Goal: Obtain resource: Download file/media

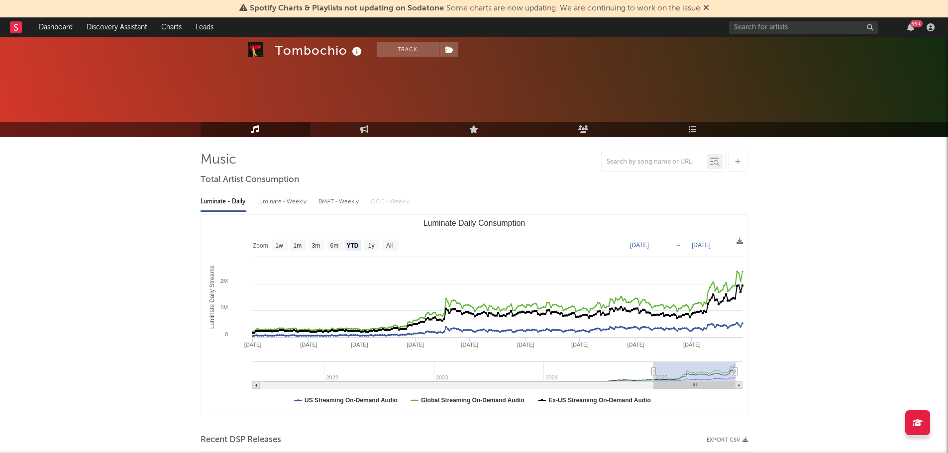
select select "YTD"
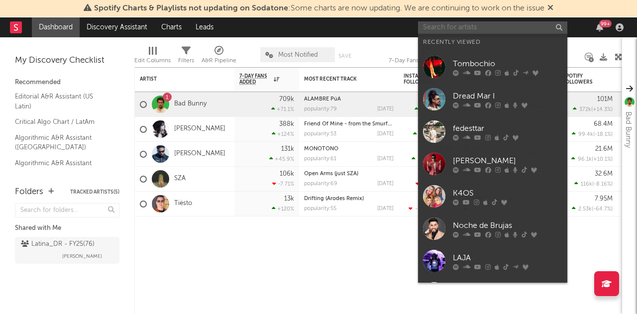
click at [448, 25] on input "text" at bounding box center [492, 27] width 149 height 12
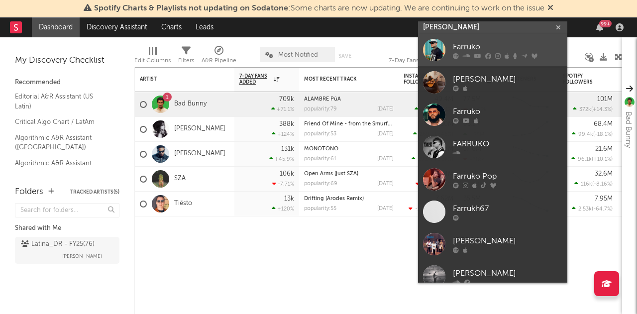
type input "FARRUK"
click at [472, 43] on div "Farruko" at bounding box center [508, 47] width 110 height 12
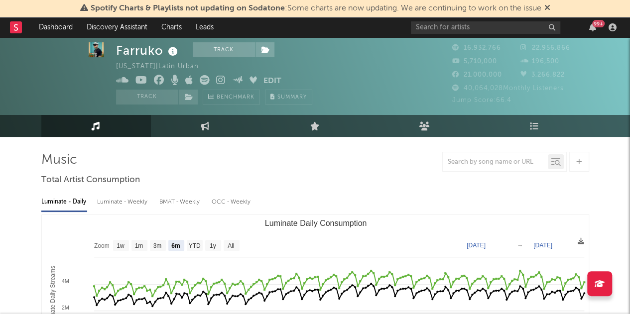
scroll to position [50, 0]
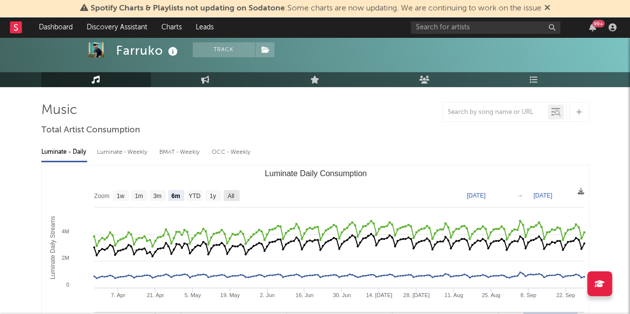
click at [224, 192] on rect "Luminate Daily Consumption" at bounding box center [232, 195] width 16 height 11
select select "All"
type input "2021-03-31"
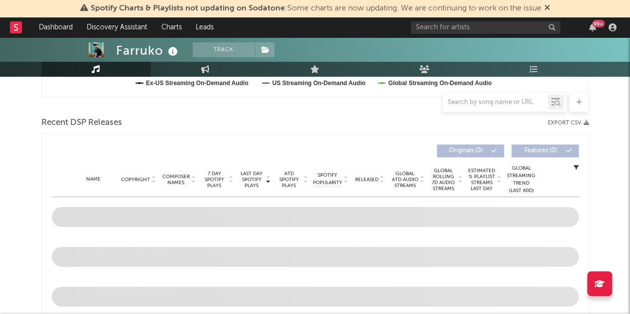
scroll to position [448, 0]
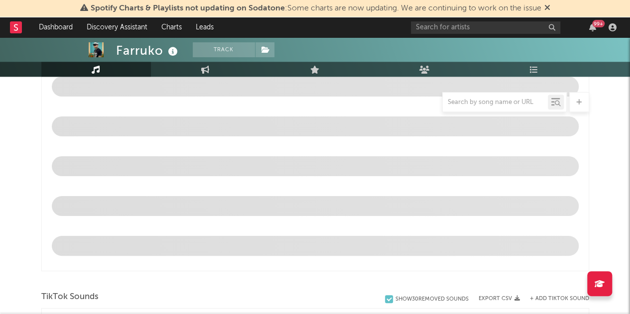
click at [309, 12] on span "Spotify Charts & Playlists not updating on Sodatone : Some charts are now updat…" at bounding box center [316, 8] width 450 height 8
click at [545, 8] on span "Spotify Charts & Playlists not updating on Sodatone : Some charts are now updat…" at bounding box center [315, 8] width 470 height 12
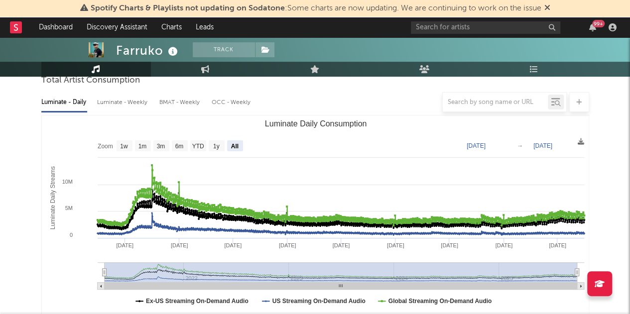
scroll to position [348, 0]
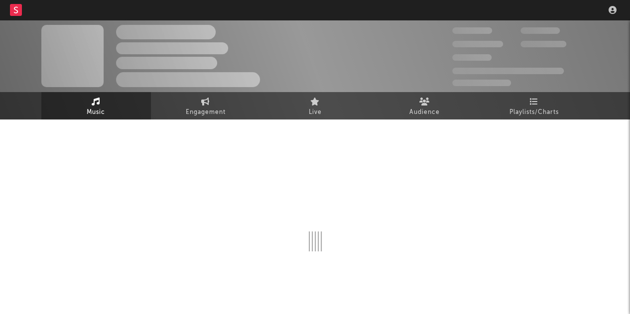
scroll to position [32, 0]
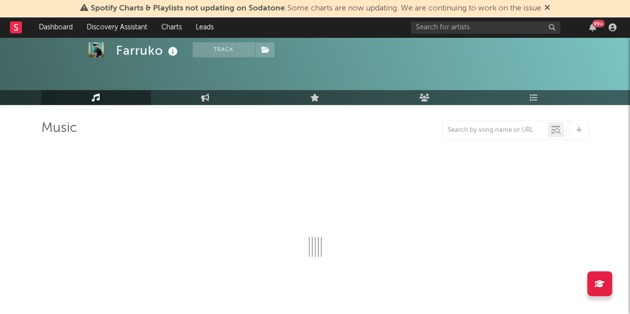
select select "6m"
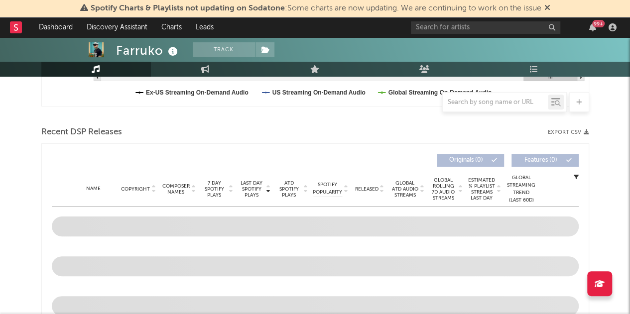
scroll to position [331, 0]
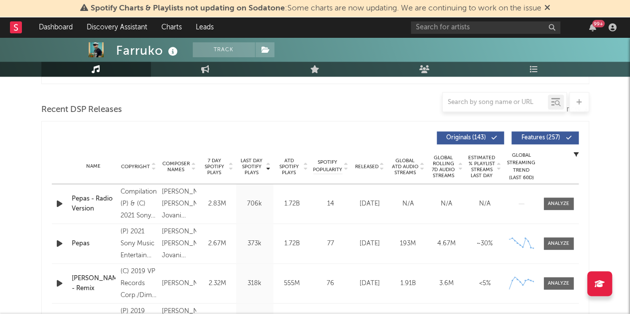
click at [543, 138] on span "Features ( 257 )" at bounding box center [541, 138] width 46 height 6
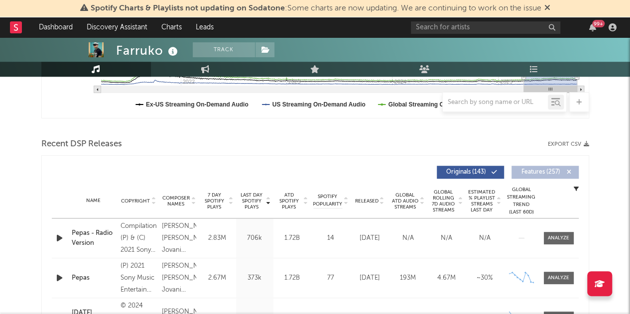
scroll to position [281, 0]
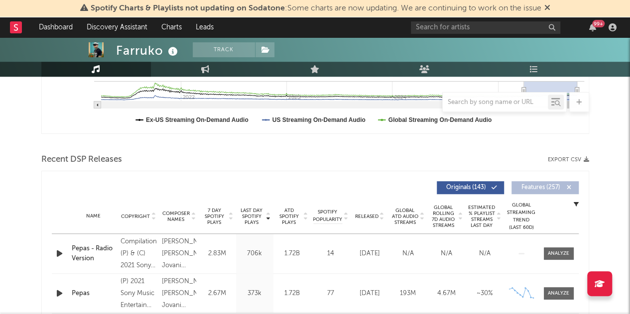
click at [560, 159] on button "Export CSV" at bounding box center [568, 160] width 41 height 6
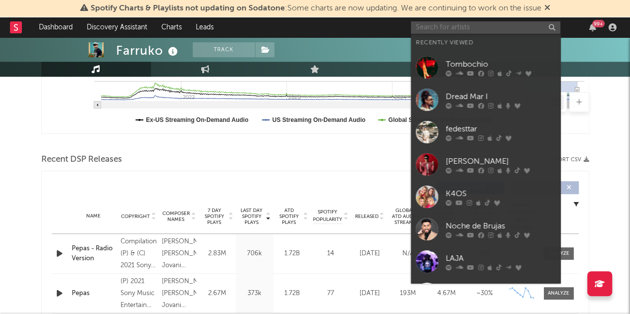
click at [495, 29] on input "text" at bounding box center [485, 27] width 149 height 12
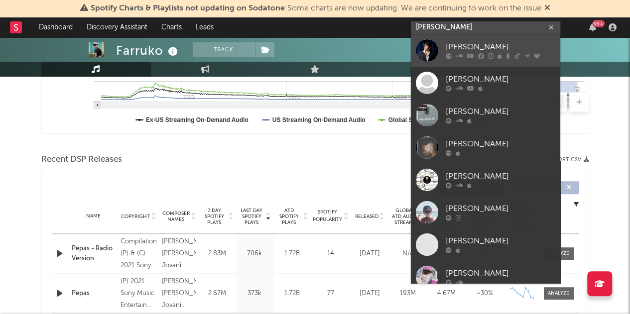
type input "DARELL"
click at [493, 39] on link "Darell" at bounding box center [485, 50] width 149 height 32
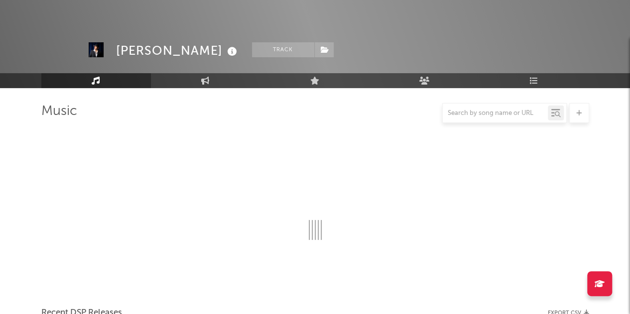
scroll to position [281, 0]
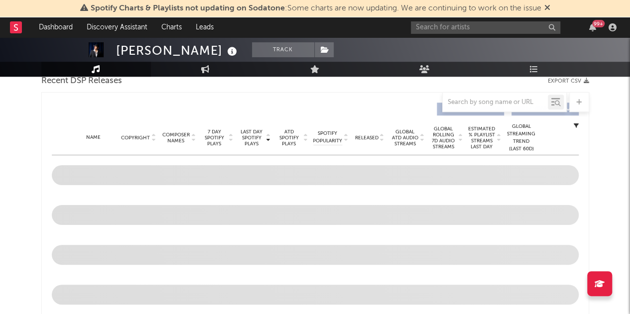
select select "6m"
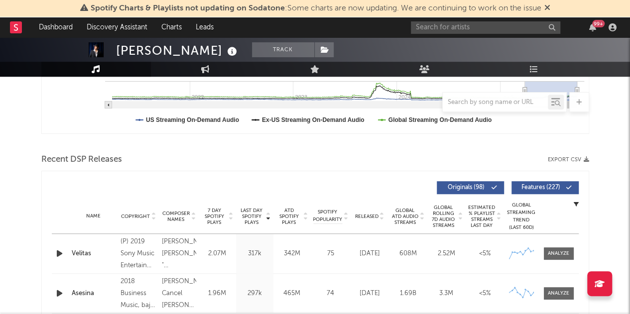
click at [558, 187] on span "Features ( 227 )" at bounding box center [541, 188] width 46 height 6
click at [567, 159] on button "Export CSV" at bounding box center [568, 160] width 41 height 6
drag, startPoint x: 615, startPoint y: 129, endPoint x: 592, endPoint y: 105, distance: 33.4
click at [511, 22] on input "text" at bounding box center [485, 27] width 149 height 12
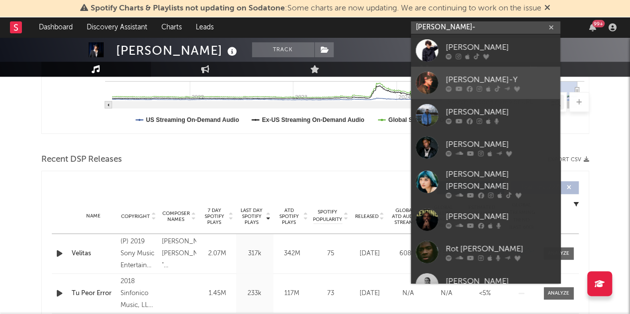
type input "KEN-"
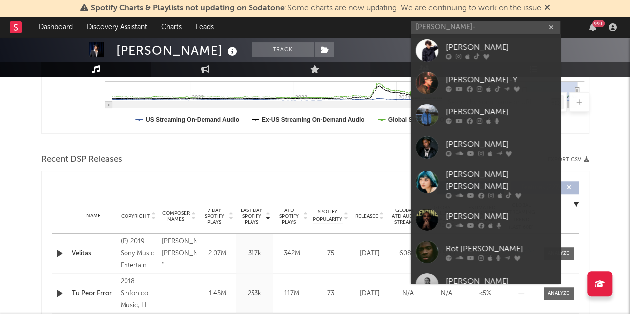
click at [474, 75] on div "Ken-Y" at bounding box center [501, 80] width 110 height 12
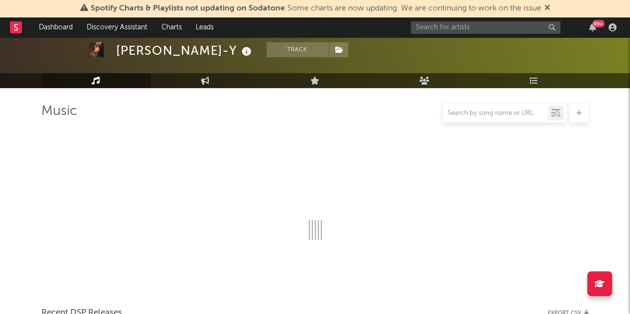
scroll to position [281, 0]
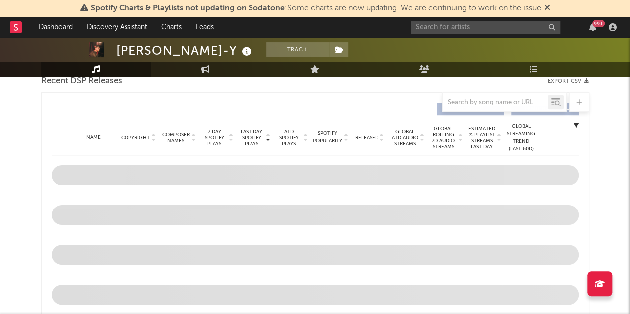
select select "6m"
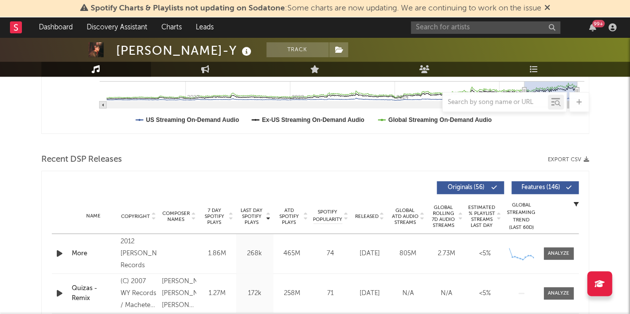
click at [553, 185] on span "Features ( 146 )" at bounding box center [541, 188] width 46 height 6
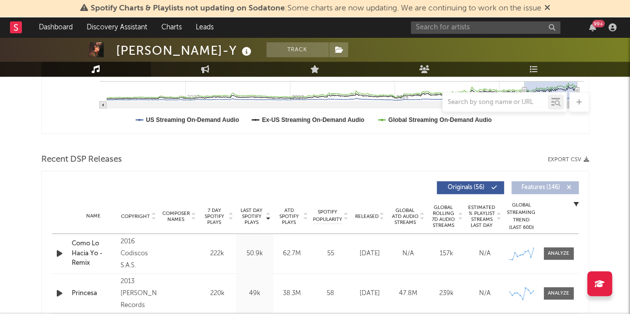
click at [585, 160] on icon "button" at bounding box center [585, 159] width 5 height 5
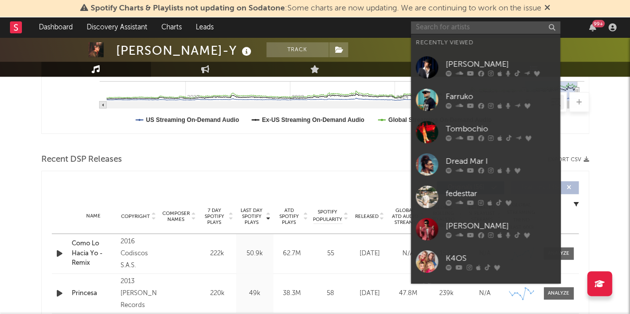
click at [481, 30] on input "text" at bounding box center [485, 27] width 149 height 12
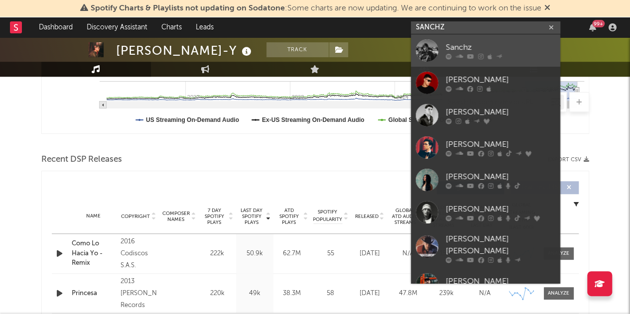
type input "SANCHZ"
click at [488, 45] on div "Sanchz" at bounding box center [501, 47] width 110 height 12
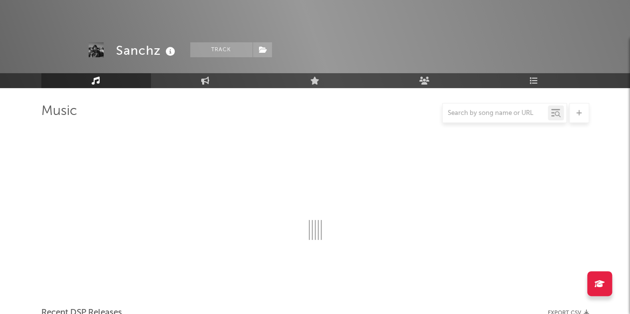
scroll to position [281, 0]
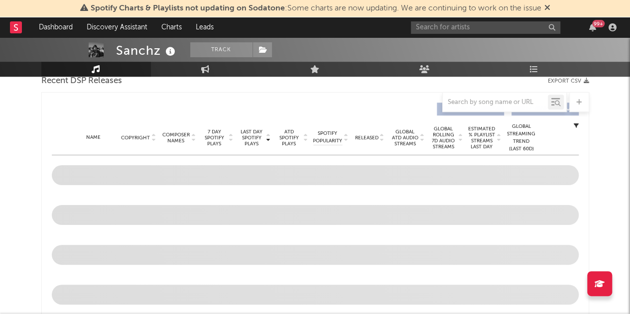
select select "6m"
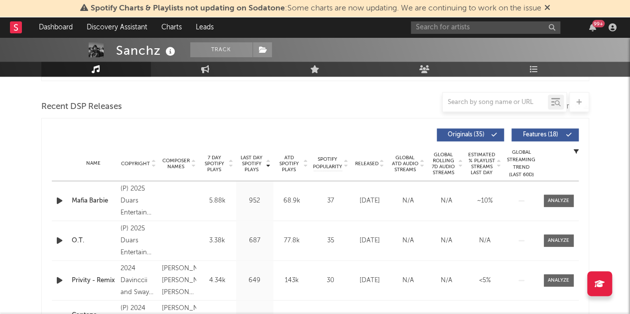
scroll to position [331, 0]
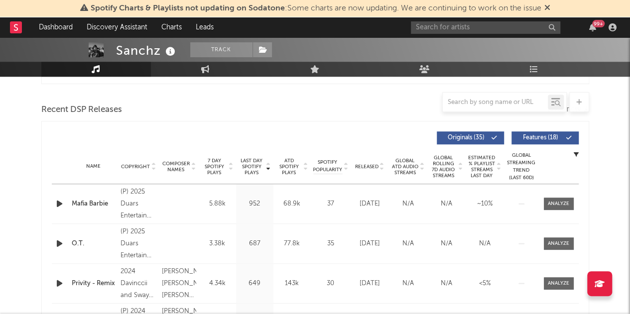
click at [558, 135] on span "Features ( 18 )" at bounding box center [541, 138] width 46 height 6
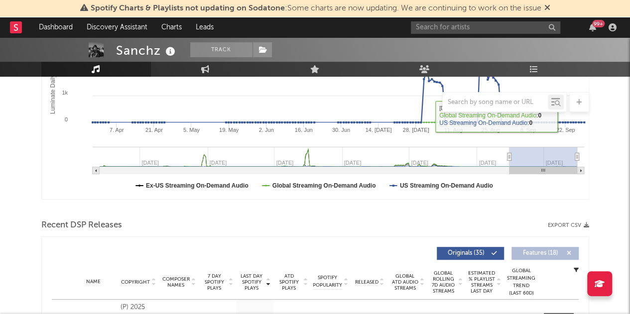
scroll to position [231, 0]
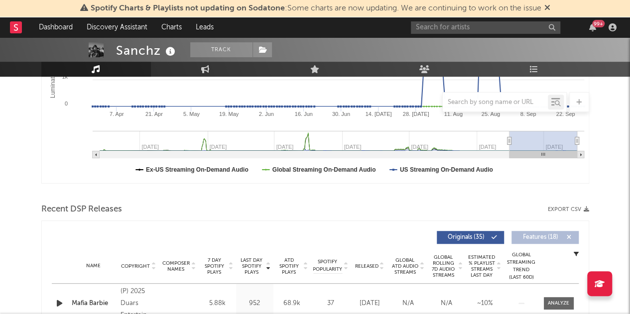
click at [579, 210] on button "Export CSV" at bounding box center [568, 210] width 41 height 6
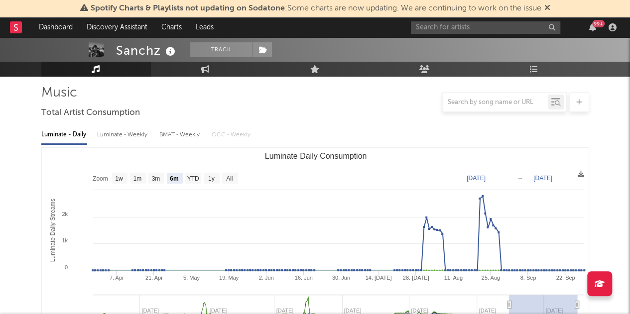
scroll to position [0, 0]
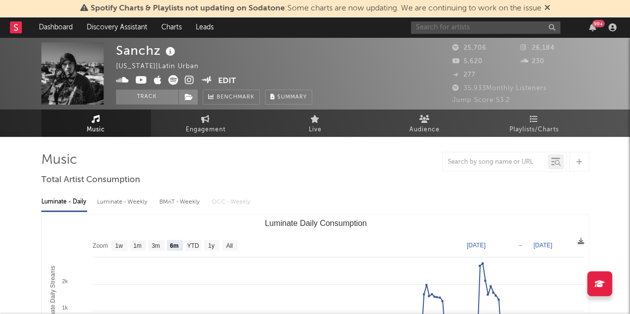
click at [494, 31] on input "text" at bounding box center [485, 27] width 149 height 12
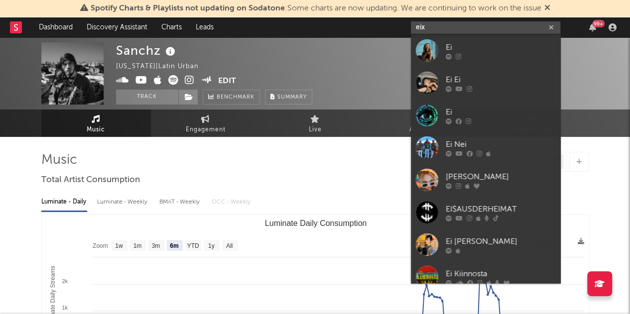
click at [439, 28] on input "eix" at bounding box center [485, 27] width 149 height 12
click at [456, 26] on input "eix" at bounding box center [485, 27] width 149 height 12
paste input "https://open.spotify.com/artist/384MqcXCGGFh9UcjI5Tpc5?si=BomwMPlhTMCclrYDAaF0IA"
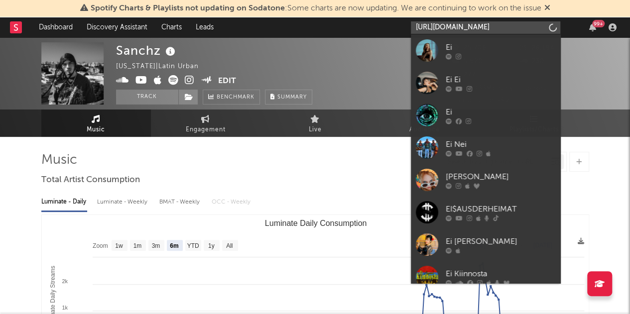
scroll to position [0, 166]
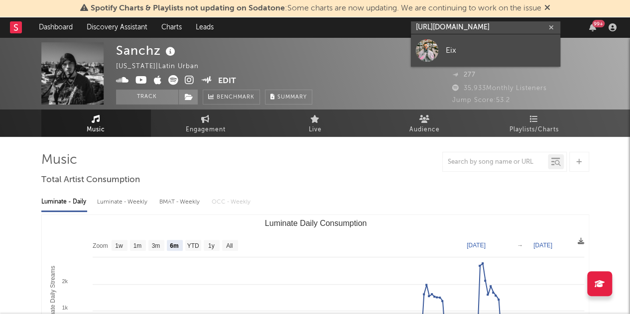
type input "https://open.spotify.com/artist/384MqcXCGGFh9UcjI5Tpc5?si=BomwMPlhTMCclrYDAaF0IA"
click at [445, 48] on link "Eix" at bounding box center [485, 50] width 149 height 32
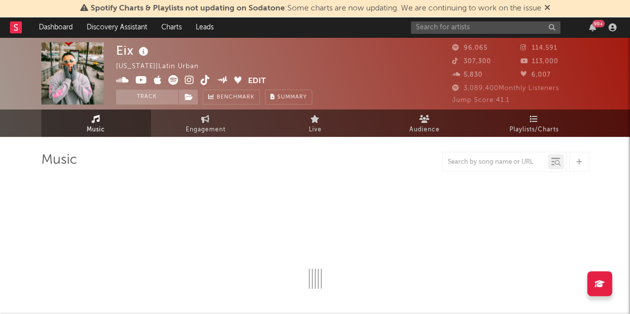
select select "6m"
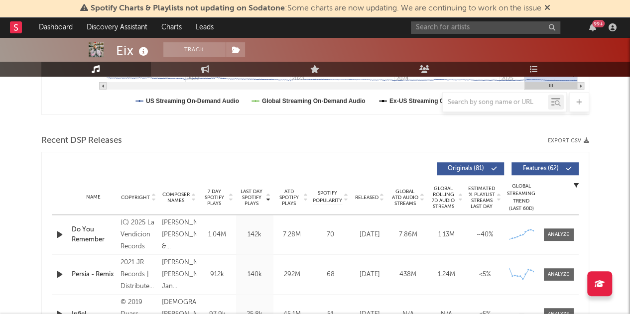
scroll to position [299, 0]
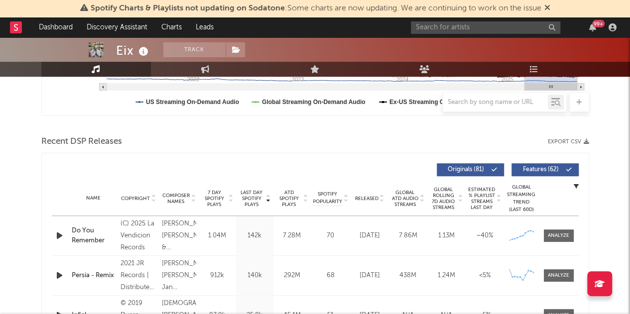
click at [585, 142] on icon "button" at bounding box center [585, 141] width 5 height 5
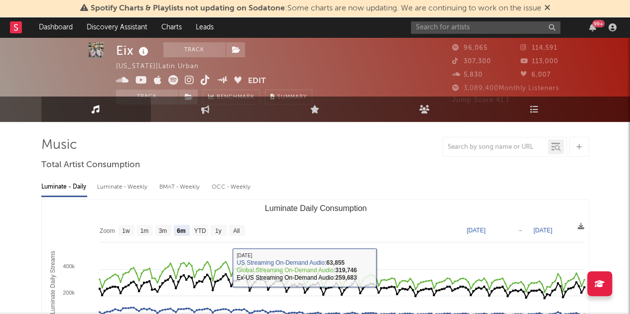
scroll to position [0, 0]
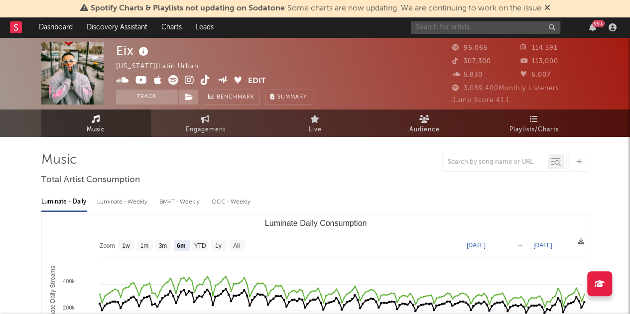
click at [431, 29] on input "text" at bounding box center [485, 27] width 149 height 12
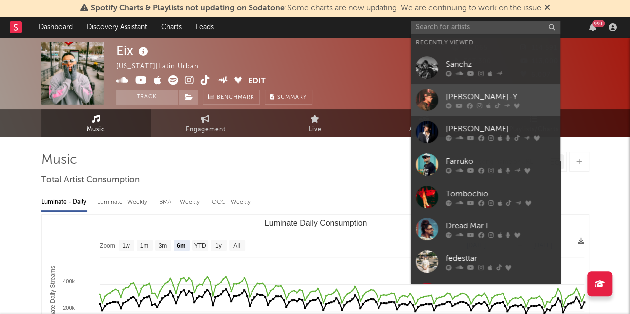
click at [429, 92] on div at bounding box center [427, 100] width 22 height 22
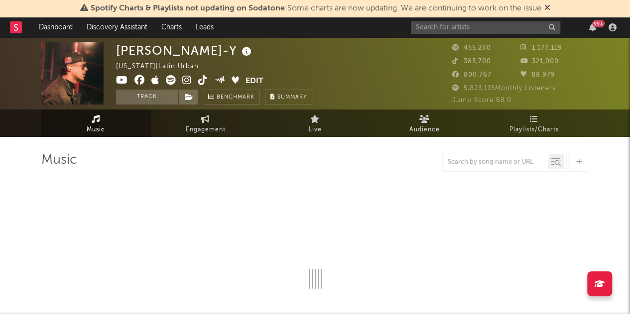
select select "6m"
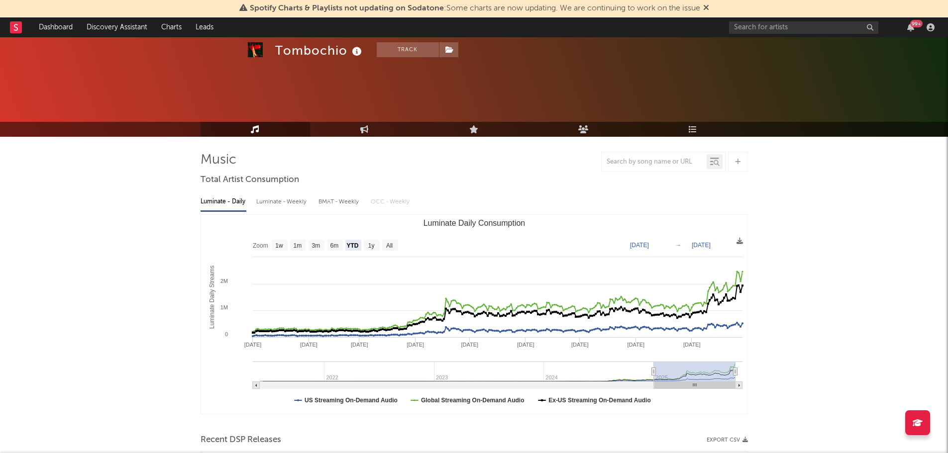
select select "YTD"
